Goal: Task Accomplishment & Management: Manage account settings

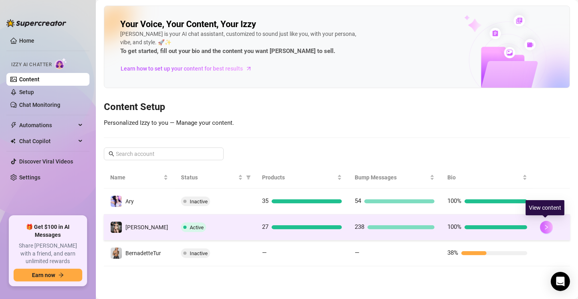
click at [543, 228] on icon "right" at bounding box center [546, 228] width 6 height 6
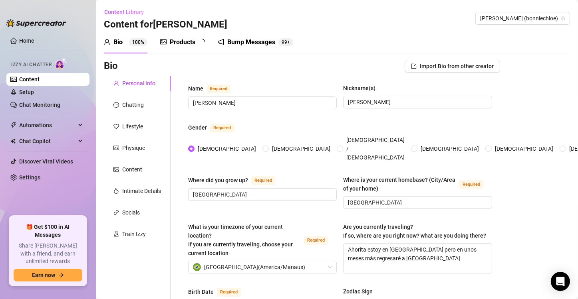
radio input "true"
type input "[DATE]"
click at [25, 102] on link "Chat Monitoring" at bounding box center [39, 105] width 41 height 6
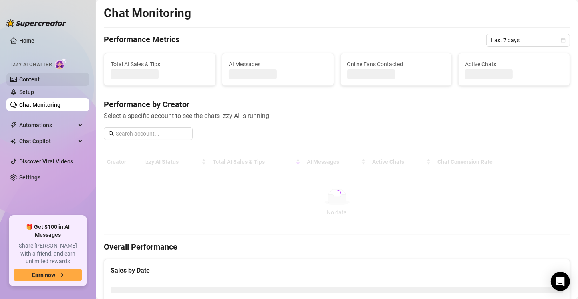
click at [33, 78] on link "Content" at bounding box center [29, 79] width 20 height 6
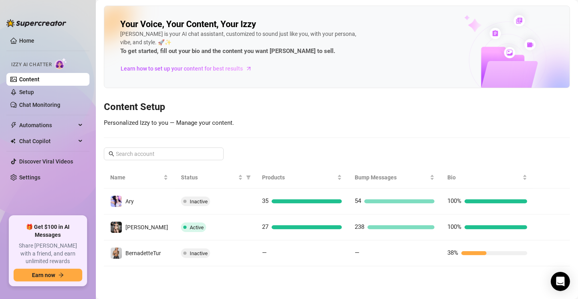
click at [40, 77] on link "Content" at bounding box center [29, 79] width 20 height 6
click at [28, 39] on link "Home" at bounding box center [26, 41] width 15 height 6
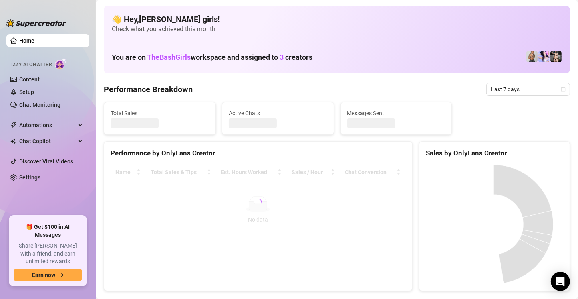
click at [28, 39] on link "Home" at bounding box center [26, 41] width 15 height 6
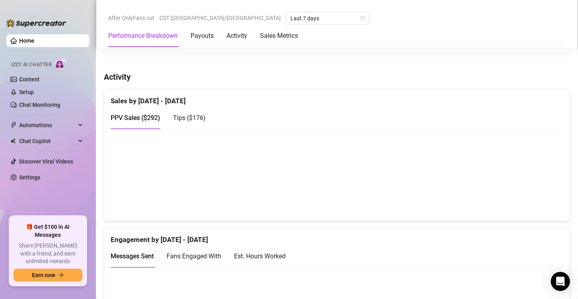
scroll to position [479, 0]
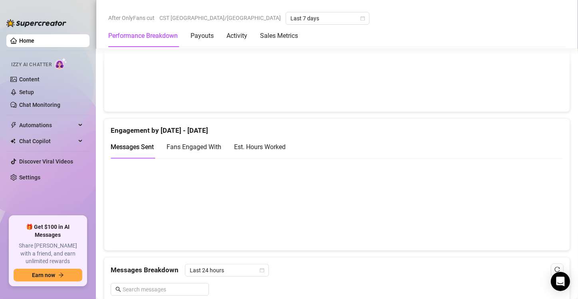
click at [281, 147] on div "Est. Hours Worked" at bounding box center [260, 147] width 52 height 10
click at [203, 147] on span "Fans Engaged With" at bounding box center [193, 147] width 55 height 8
click at [145, 145] on span "Messages Sent" at bounding box center [132, 147] width 43 height 8
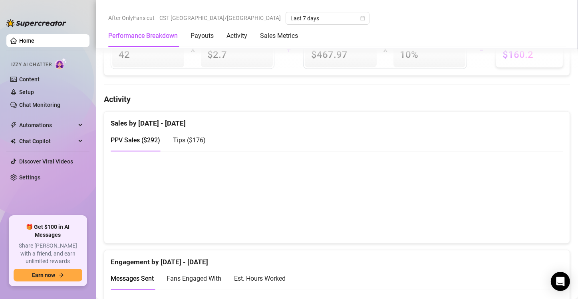
scroll to position [204, 0]
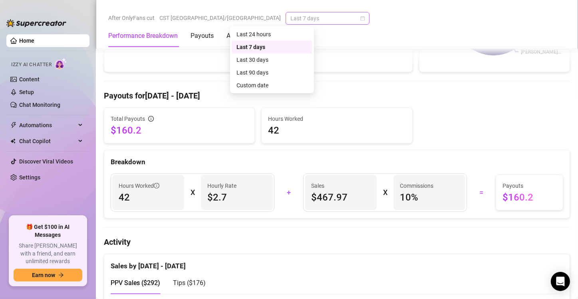
click at [290, 18] on span "Last 7 days" at bounding box center [327, 18] width 74 height 12
click at [263, 86] on div "Custom date" at bounding box center [271, 85] width 71 height 9
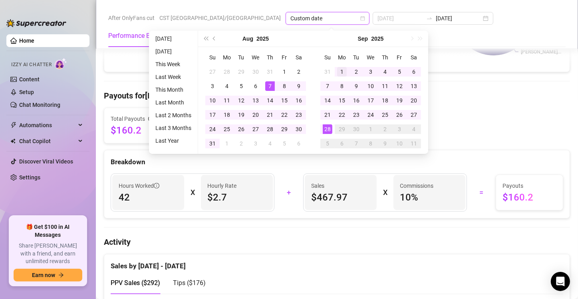
type input "[DATE]"
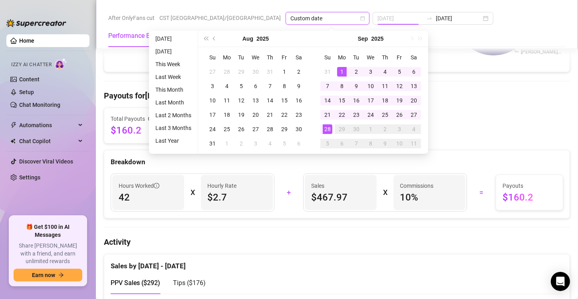
click at [346, 72] on div "1" at bounding box center [342, 72] width 10 height 10
type input "[DATE]"
click at [327, 129] on div "28" at bounding box center [328, 130] width 10 height 10
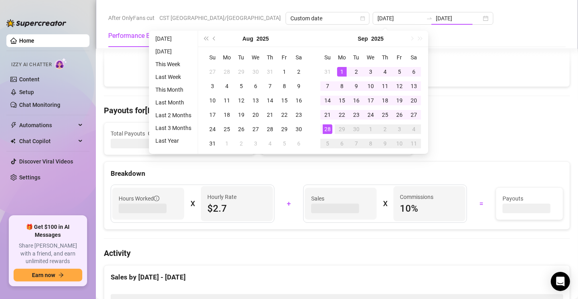
type input "2025-09-01"
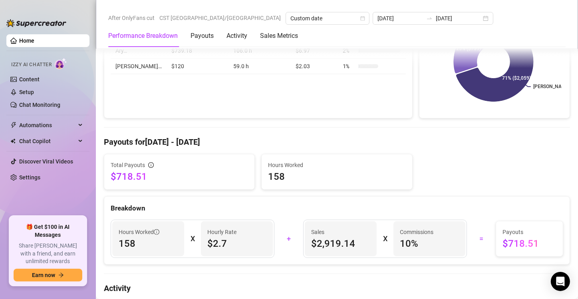
scroll to position [0, 0]
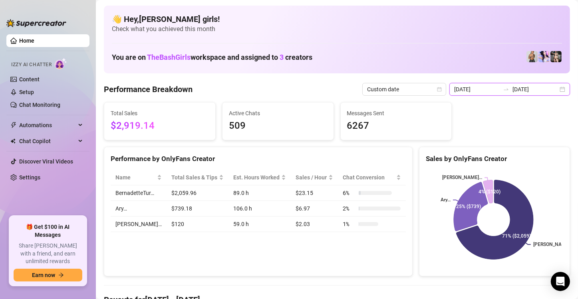
click at [532, 92] on input "2025-09-28" at bounding box center [535, 89] width 46 height 9
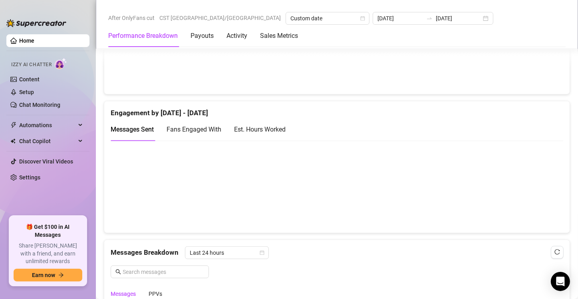
scroll to position [498, 0]
click at [263, 129] on div "Est. Hours Worked" at bounding box center [260, 128] width 52 height 10
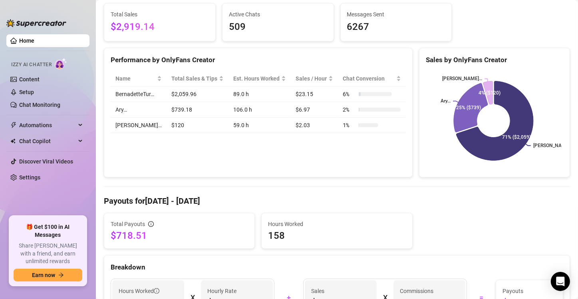
scroll to position [0, 0]
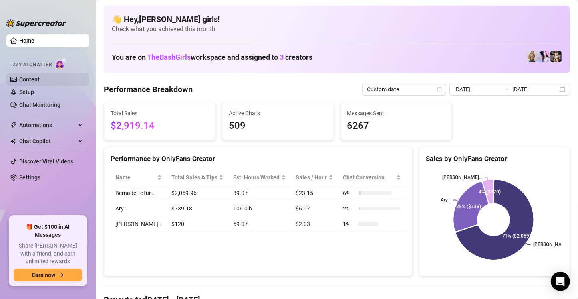
click at [40, 80] on link "Content" at bounding box center [29, 79] width 20 height 6
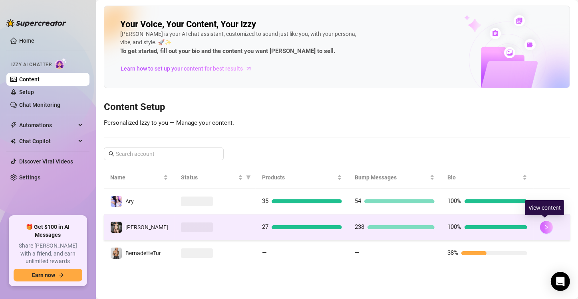
click at [546, 229] on icon "right" at bounding box center [546, 228] width 6 height 6
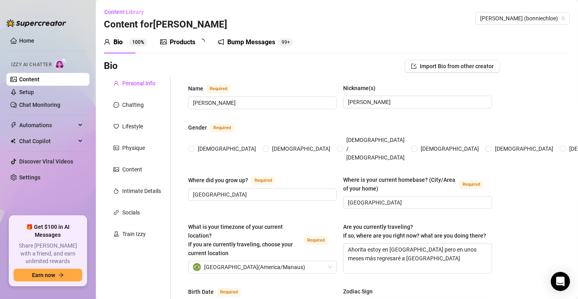
radio input "true"
type input "March 22nd, 1999"
click at [26, 90] on link "Setup" at bounding box center [26, 92] width 15 height 6
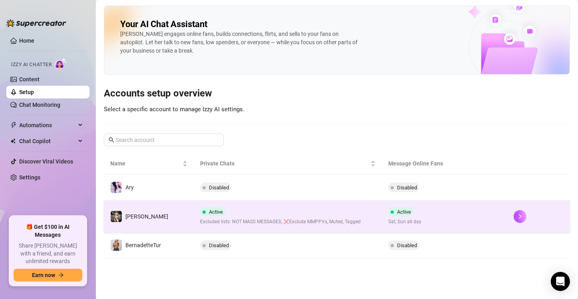
click at [461, 223] on td "Active Sat, Sun all day" at bounding box center [444, 217] width 125 height 32
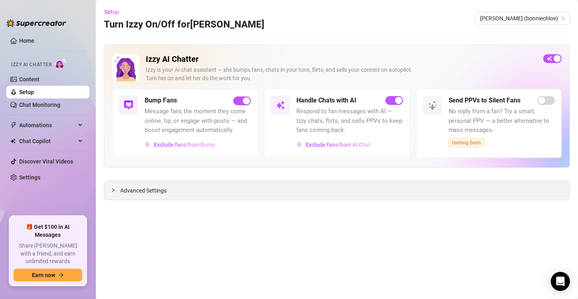
click at [113, 191] on icon "collapsed" at bounding box center [113, 190] width 2 height 4
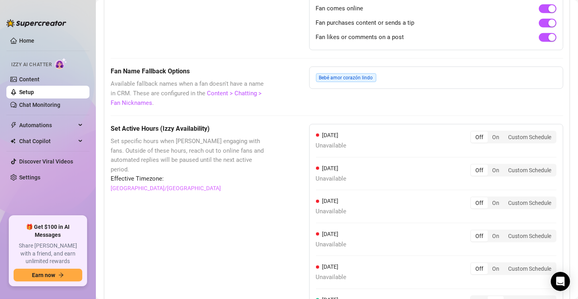
scroll to position [615, 0]
click at [490, 137] on div "On" at bounding box center [495, 137] width 16 height 11
click at [489, 133] on input "On" at bounding box center [489, 133] width 0 height 0
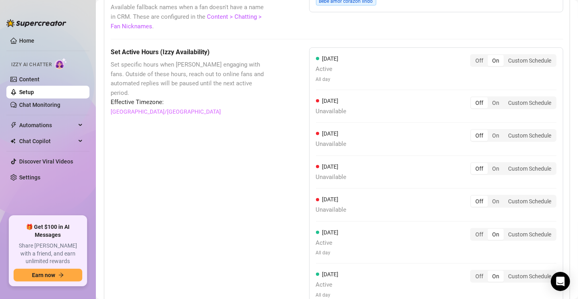
scroll to position [691, 0]
click at [531, 62] on div "Custom Schedule" at bounding box center [529, 60] width 52 height 11
click at [505, 56] on input "Custom Schedule" at bounding box center [505, 56] width 0 height 0
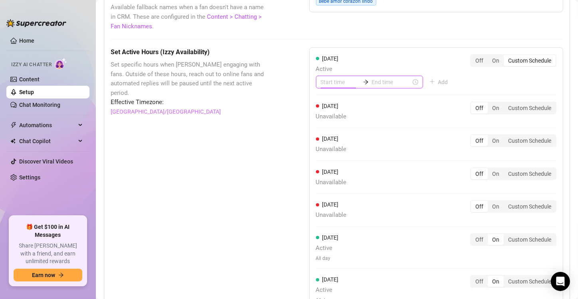
click at [338, 81] on input at bounding box center [340, 82] width 39 height 9
type input "00:00"
click at [376, 81] on input at bounding box center [391, 82] width 39 height 9
click at [388, 61] on div "Monday Active Add" at bounding box center [385, 71] width 139 height 34
click at [415, 59] on div "Monday Active Add" at bounding box center [385, 71] width 139 height 34
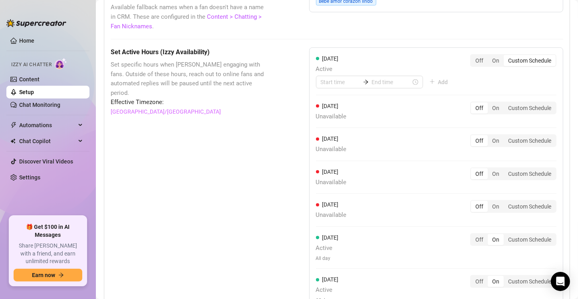
click at [275, 150] on div "Set Active Hours (Izzy Availability) Set specific hours when Izzy engaging with…" at bounding box center [337, 211] width 452 height 327
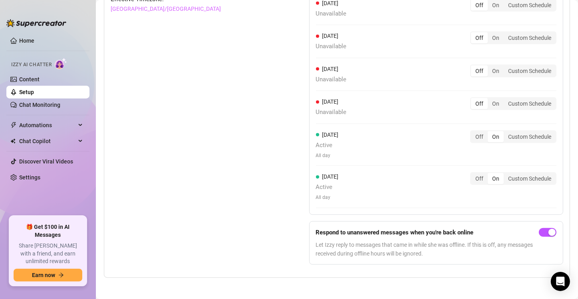
click at [260, 176] on div "Set Active Hours (Izzy Availability) Set specific hours when Izzy engaging with…" at bounding box center [190, 108] width 158 height 327
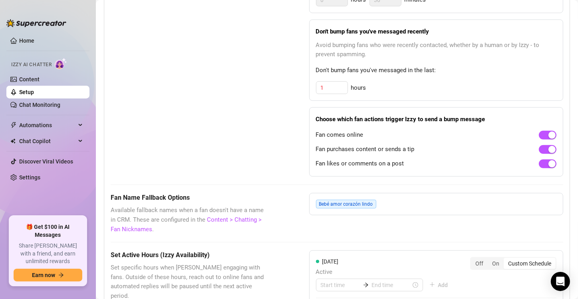
scroll to position [488, 0]
click at [376, 205] on div "Bebé amor corazón lindo" at bounding box center [347, 204] width 63 height 9
click at [380, 205] on div "Bebé amor corazón lindo" at bounding box center [436, 205] width 254 height 22
click at [369, 204] on span "Bebé amor corazón lindo" at bounding box center [346, 204] width 60 height 9
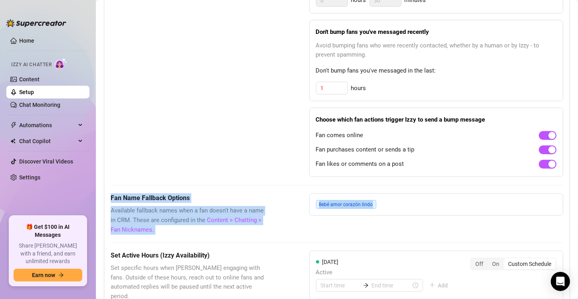
drag, startPoint x: 383, startPoint y: 200, endPoint x: 398, endPoint y: 185, distance: 20.9
click at [398, 185] on div "These settings control all of Izzy's features — including Bump Fans, Handle Cha…" at bounding box center [337, 148] width 452 height 859
click at [387, 203] on div "Bebé amor corazón lindo" at bounding box center [436, 205] width 254 height 22
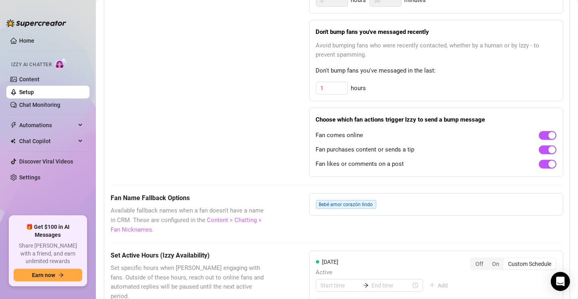
click at [135, 229] on link "Content > Chatting > Fan Nicknames" at bounding box center [186, 225] width 151 height 17
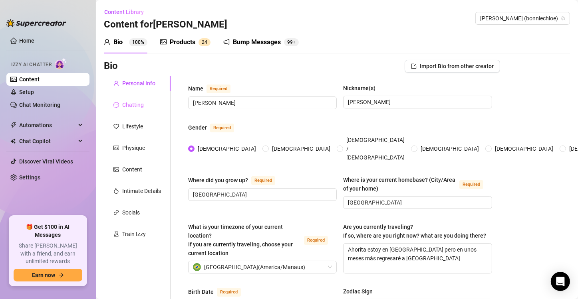
click at [137, 111] on div "Chatting" at bounding box center [137, 104] width 67 height 15
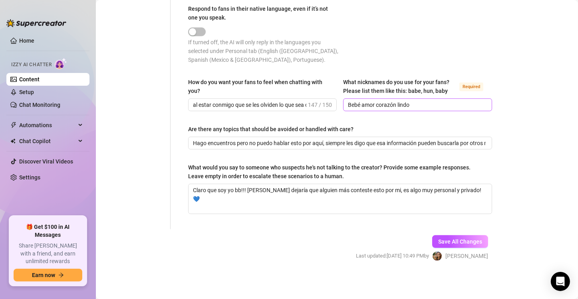
scroll to position [483, 0]
drag, startPoint x: 417, startPoint y: 103, endPoint x: 359, endPoint y: 108, distance: 57.7
click at [359, 108] on input "Bebé amor corazón lindo" at bounding box center [416, 105] width 137 height 9
click at [359, 108] on input "Bebé" at bounding box center [416, 105] width 137 height 9
paste input "amor corazón lindo"
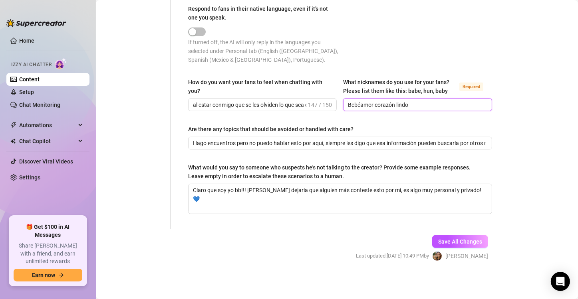
click at [359, 105] on input "Bebéamor corazón lindo" at bounding box center [416, 105] width 137 height 9
click at [374, 105] on input "Bebé, amor corazón lindo" at bounding box center [416, 105] width 137 height 9
click at [396, 105] on input "Bebé, amor, corazón lindo" at bounding box center [416, 105] width 137 height 9
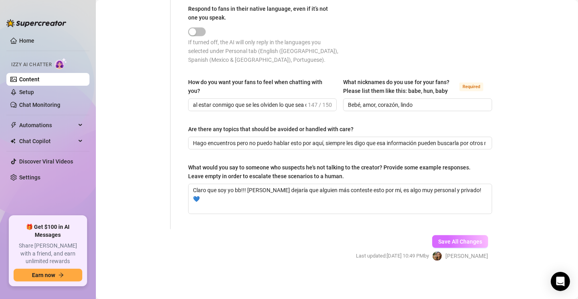
click at [444, 243] on span "Save All Changes" at bounding box center [460, 242] width 44 height 6
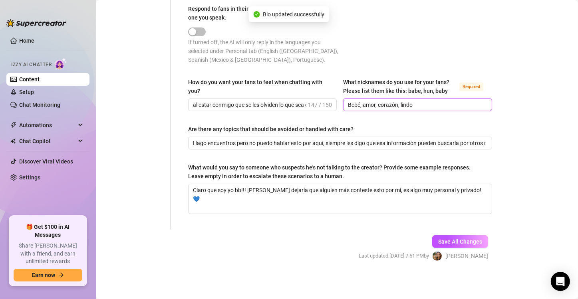
click at [414, 106] on input "Bebé, amor, corazón, lindo" at bounding box center [416, 105] width 137 height 9
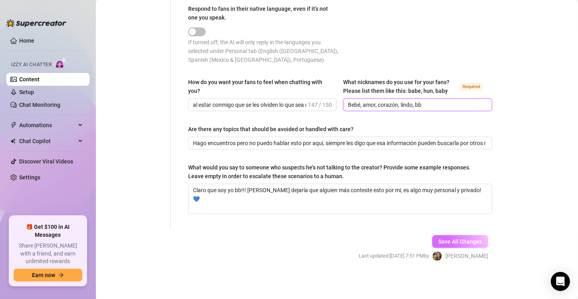
type input "Bebé, amor, corazón, lindo, bb"
click at [462, 244] on span "Save All Changes" at bounding box center [460, 242] width 44 height 6
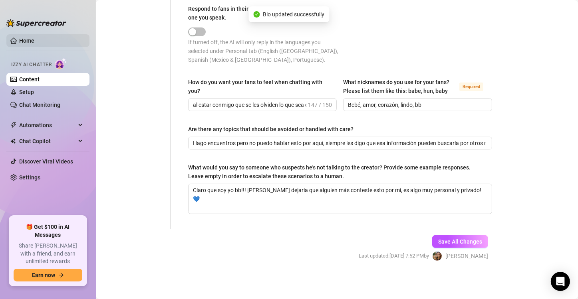
click at [30, 42] on link "Home" at bounding box center [26, 41] width 15 height 6
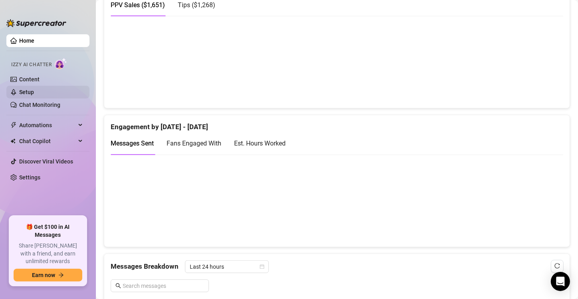
click at [34, 90] on link "Setup" at bounding box center [26, 92] width 15 height 6
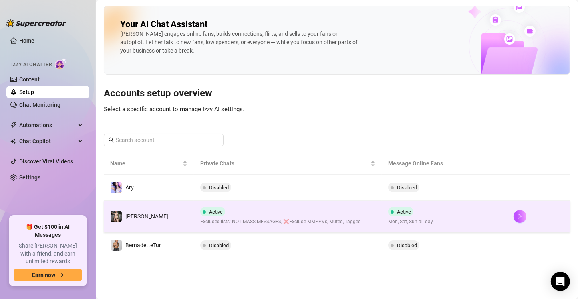
click at [323, 212] on div "Active Excluded lists: NOT MASS MESSAGES, ❌Exclude MMPPVs, Muted, Tagged" at bounding box center [280, 216] width 160 height 19
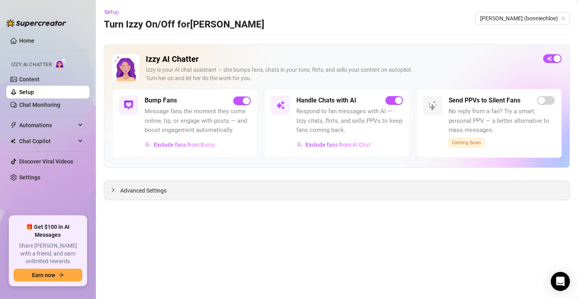
click at [152, 192] on span "Advanced Settings" at bounding box center [143, 190] width 46 height 9
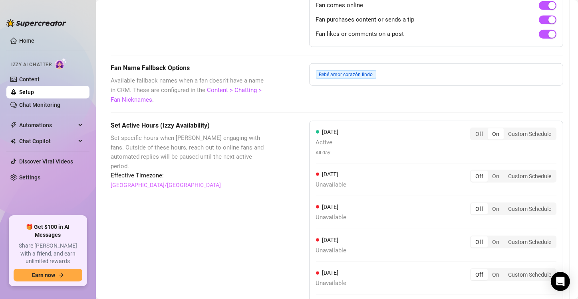
scroll to position [617, 0]
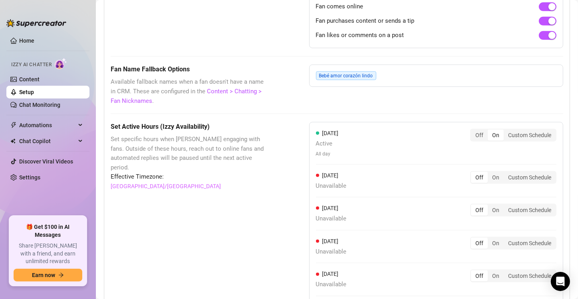
click at [383, 72] on div "Bebé amor corazón lindo" at bounding box center [436, 76] width 254 height 22
click at [373, 74] on div "Bebé amor corazón lindo" at bounding box center [347, 75] width 63 height 9
click at [360, 74] on span "Bebé amor corazón lindo" at bounding box center [346, 75] width 60 height 9
drag, startPoint x: 365, startPoint y: 75, endPoint x: 308, endPoint y: 69, distance: 57.8
click at [309, 69] on div "Bebé amor corazón lindo" at bounding box center [436, 76] width 254 height 22
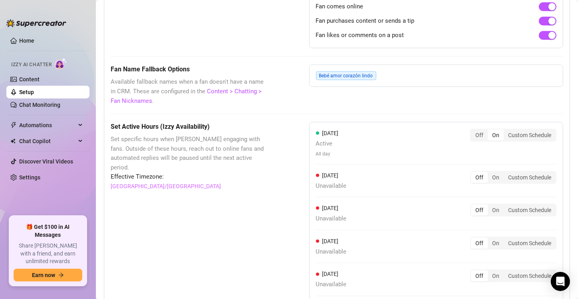
click at [275, 166] on div "Set Active Hours (Izzy Availability) Set specific hours when Izzy engaging with…" at bounding box center [337, 283] width 452 height 322
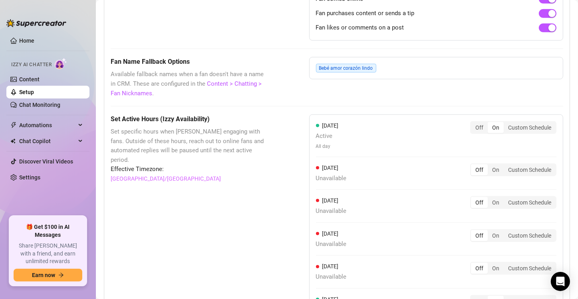
scroll to position [624, 0]
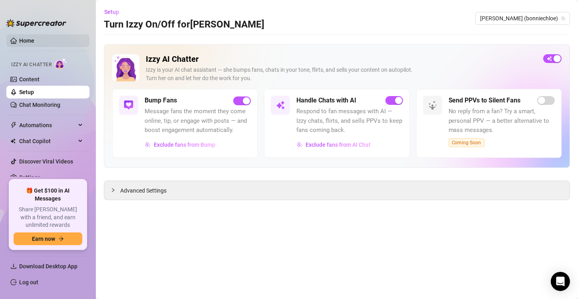
click at [30, 40] on link "Home" at bounding box center [26, 41] width 15 height 6
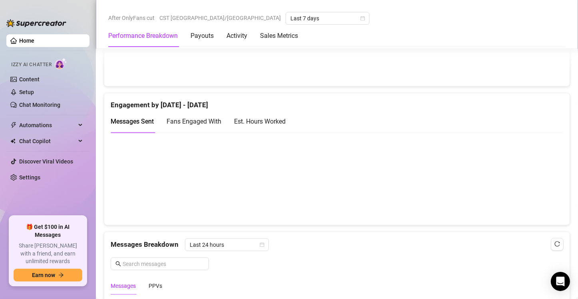
scroll to position [506, 0]
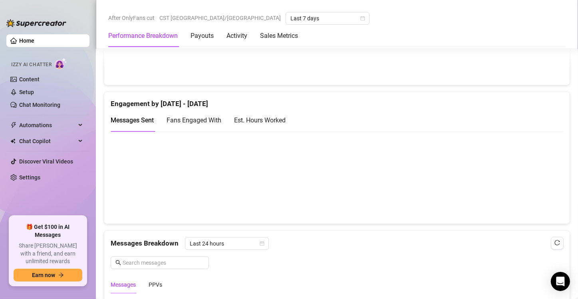
click at [278, 119] on div "Est. Hours Worked" at bounding box center [260, 120] width 52 height 10
